Goal: Information Seeking & Learning: Learn about a topic

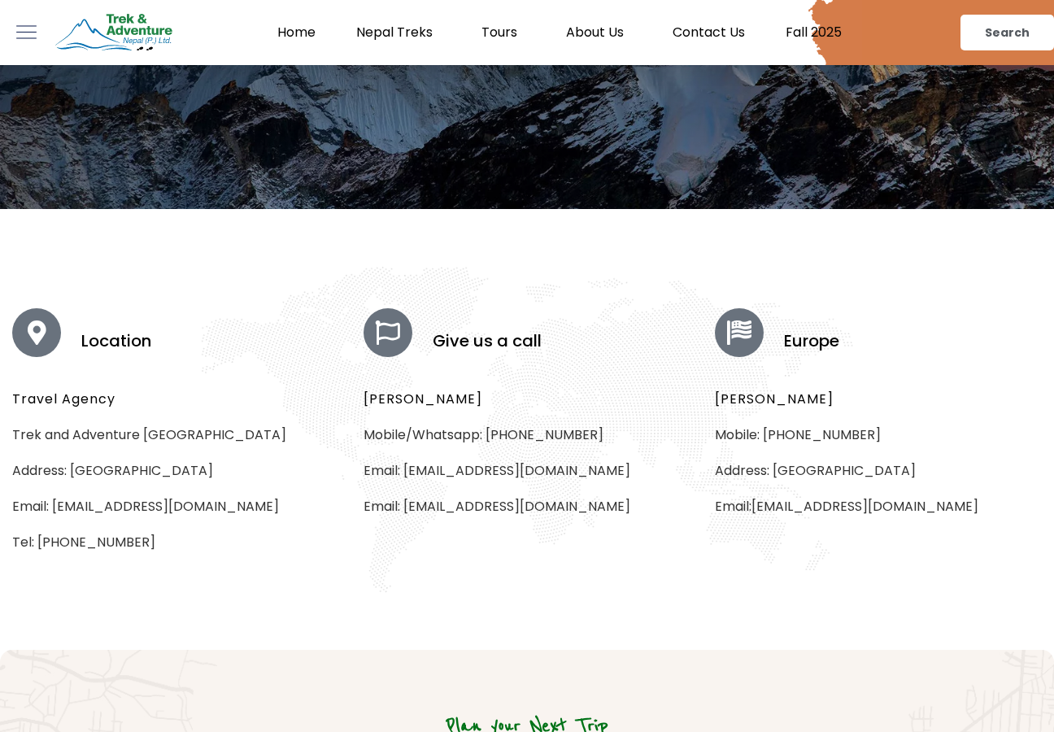
scroll to position [307, 0]
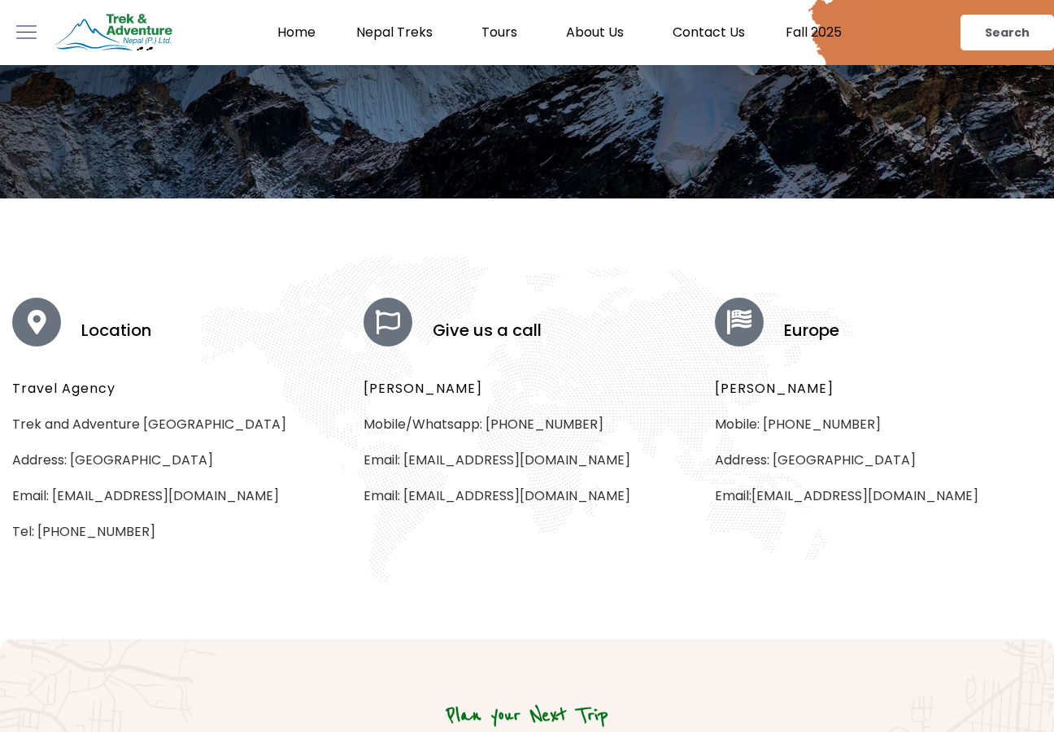
click at [307, 32] on link "Home" at bounding box center [296, 32] width 79 height 16
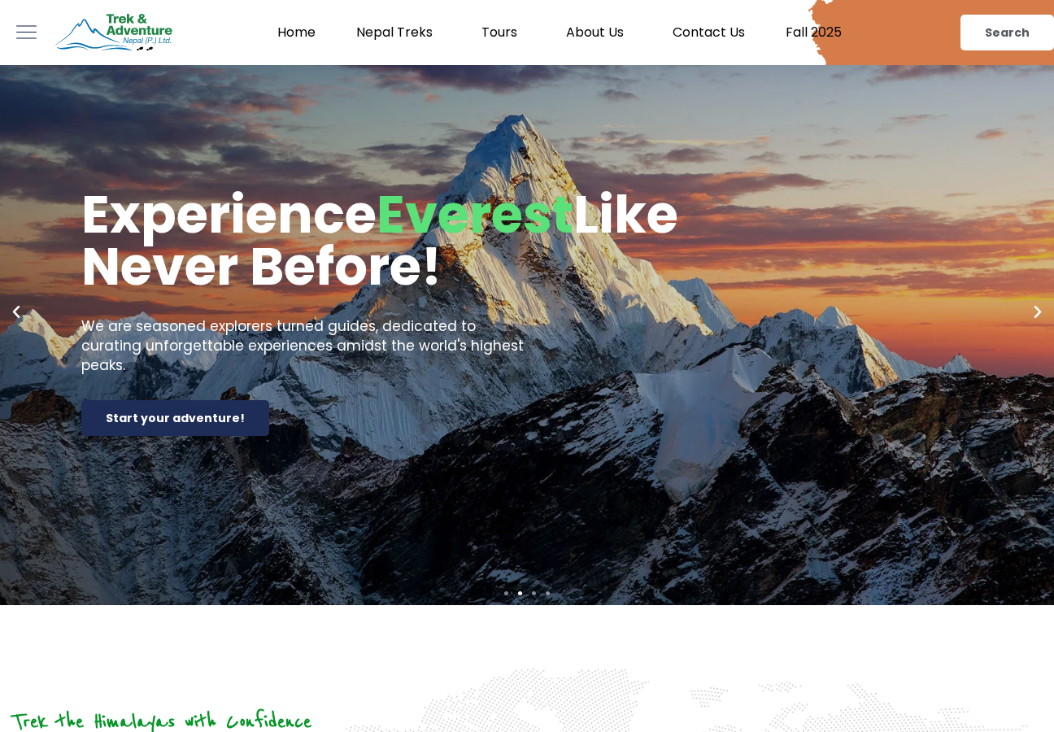
scroll to position [83, 0]
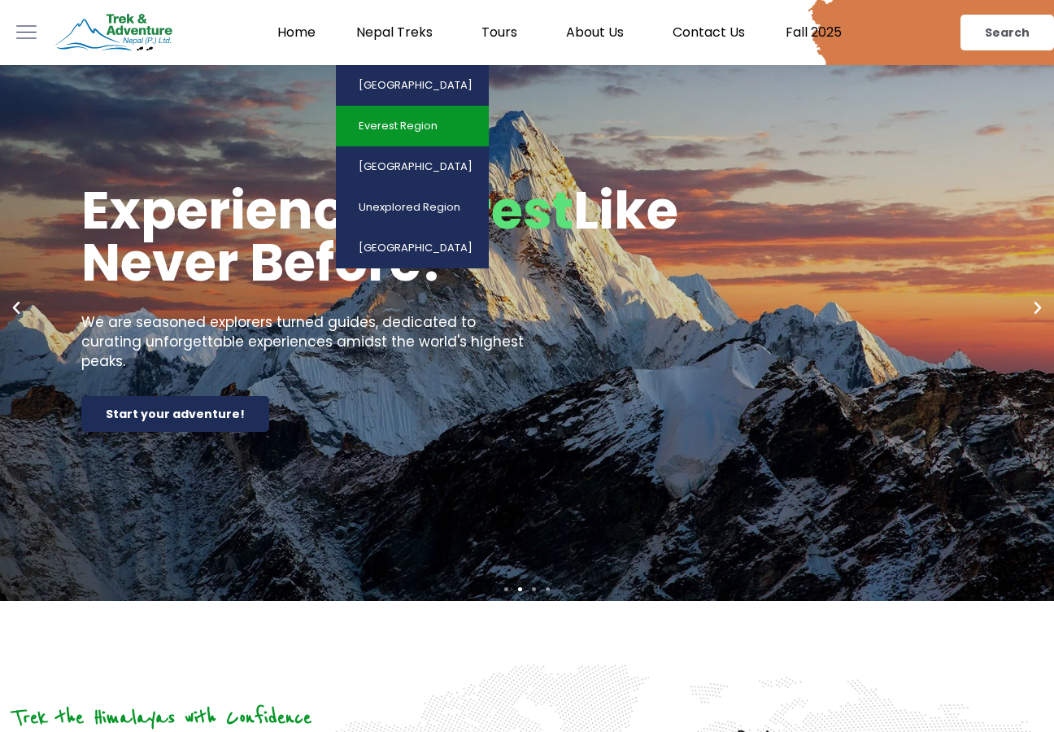
click at [407, 116] on link "Everest Region" at bounding box center [412, 126] width 153 height 41
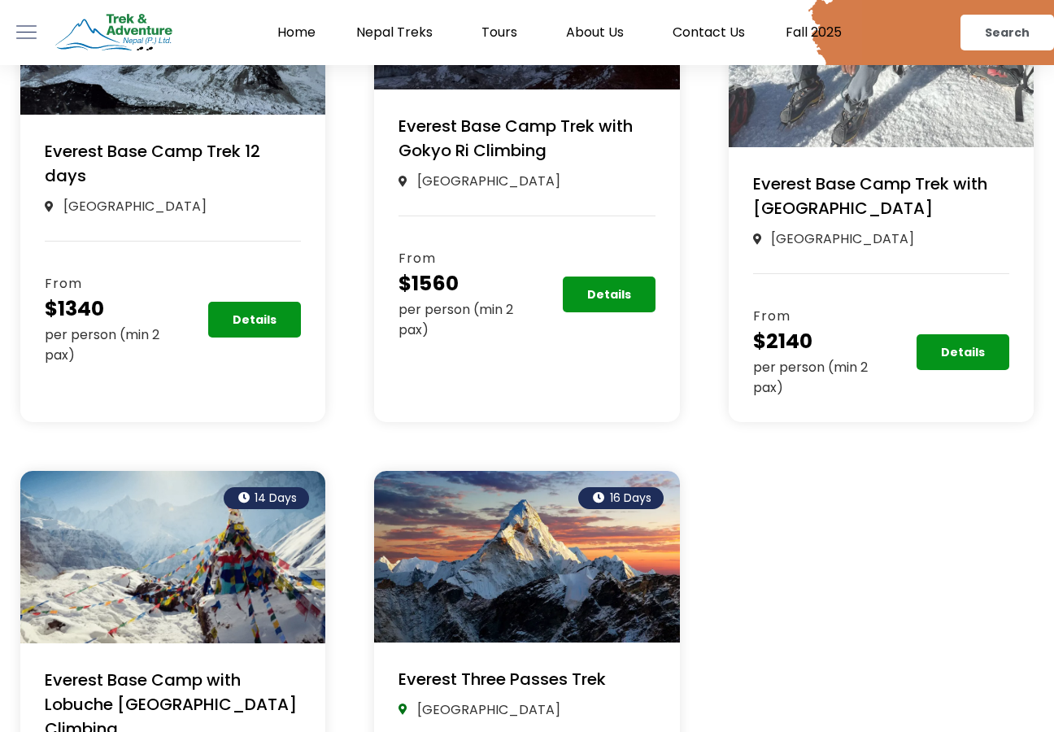
scroll to position [504, 0]
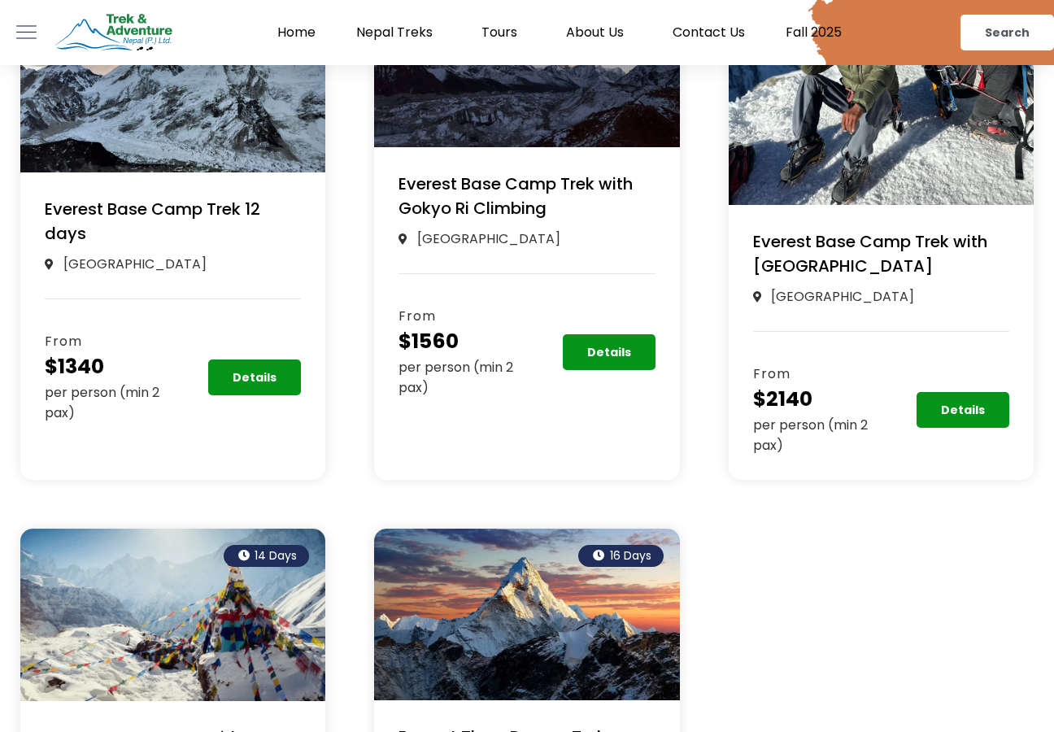
click at [832, 229] on section "Everest Base Camp Trek with [GEOGRAPHIC_DATA] [GEOGRAPHIC_DATA]" at bounding box center [881, 284] width 305 height 159
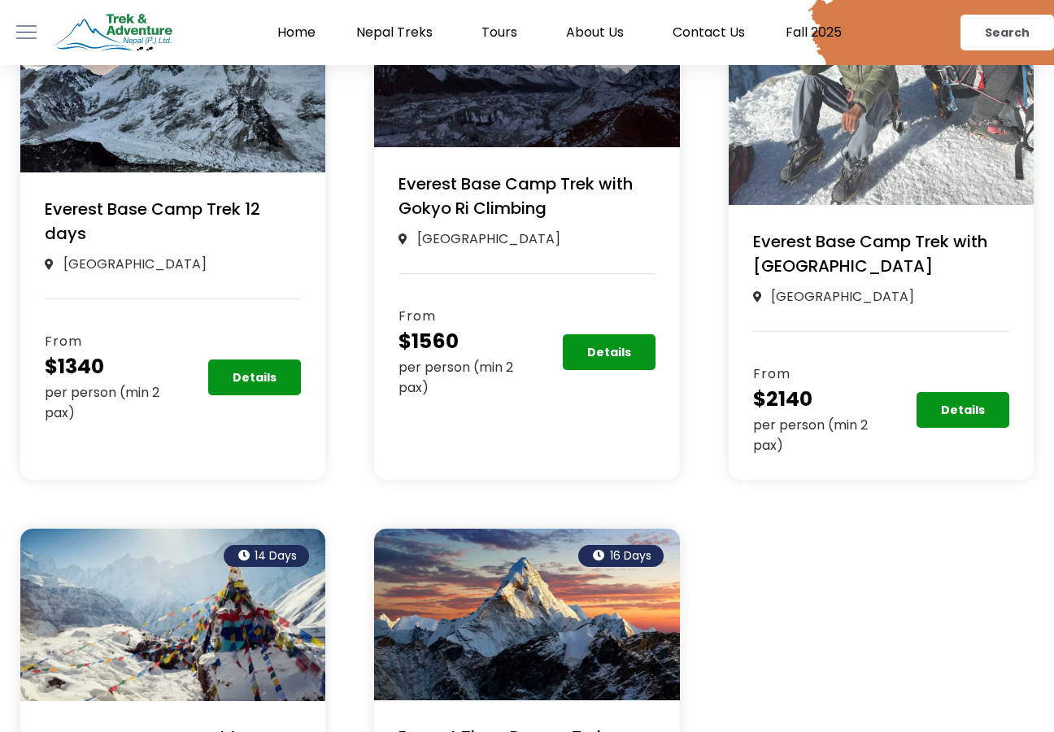
click at [842, 180] on img at bounding box center [881, 74] width 305 height 261
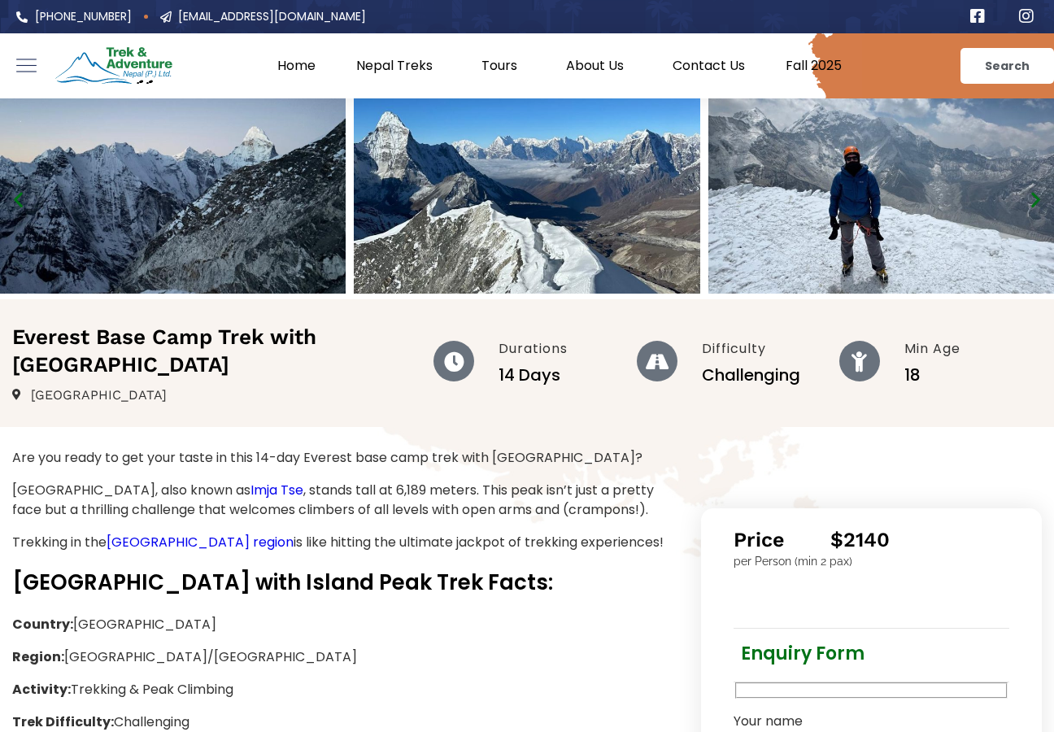
click at [322, 216] on img "1 / 5" at bounding box center [173, 195] width 346 height 195
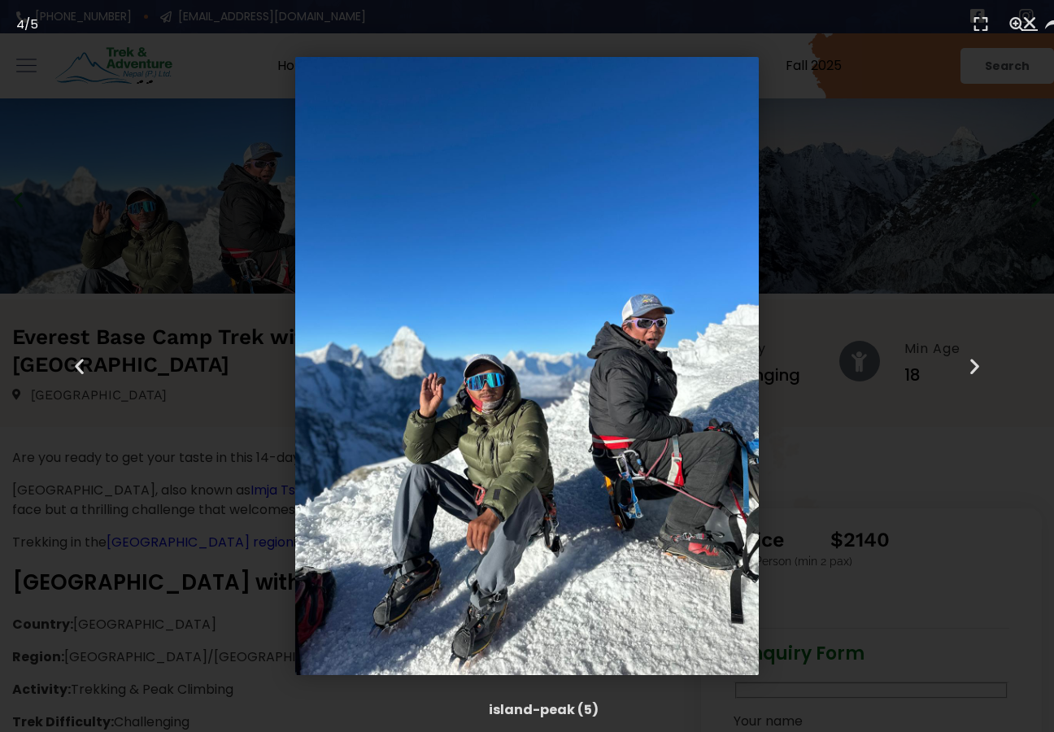
click at [799, 316] on div "4 / 5" at bounding box center [527, 366] width 940 height 618
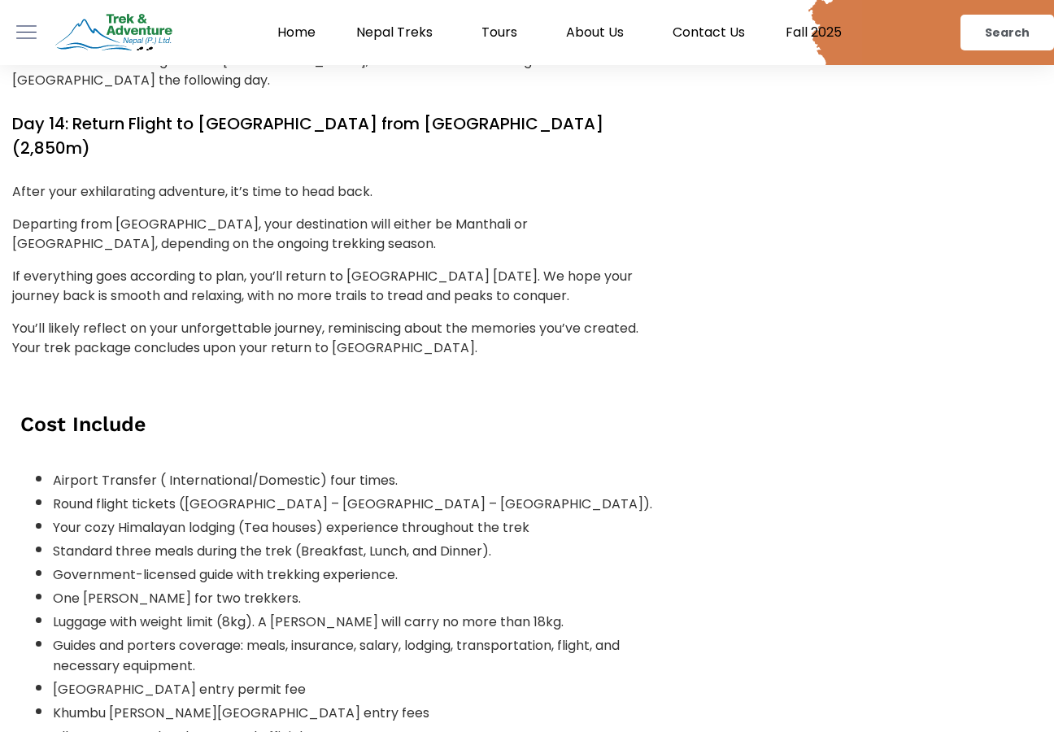
scroll to position [7333, 0]
